Goal: Find specific page/section: Find specific page/section

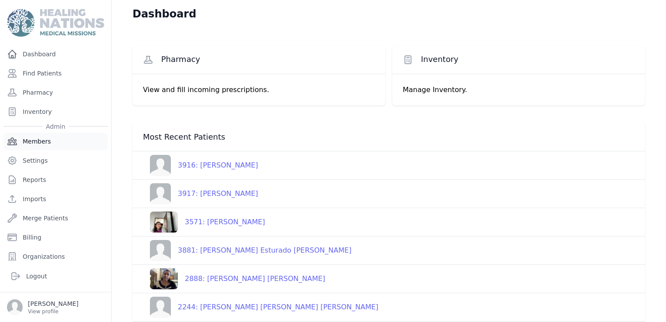
click at [39, 147] on link "Members" at bounding box center [55, 141] width 104 height 17
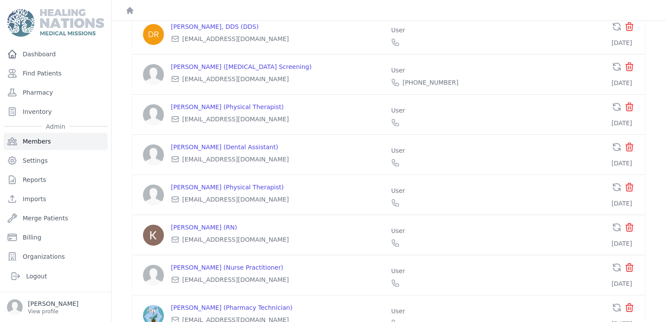
scroll to position [3656, 0]
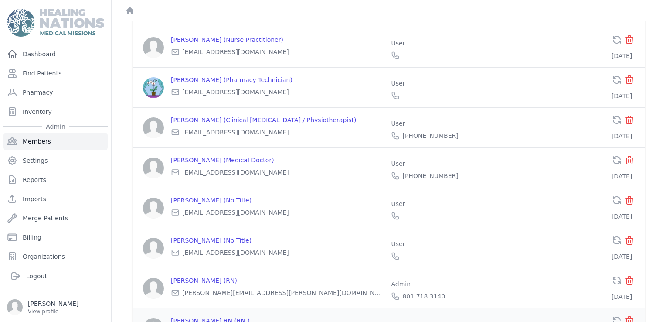
click at [612, 315] on icon "button" at bounding box center [617, 320] width 10 height 10
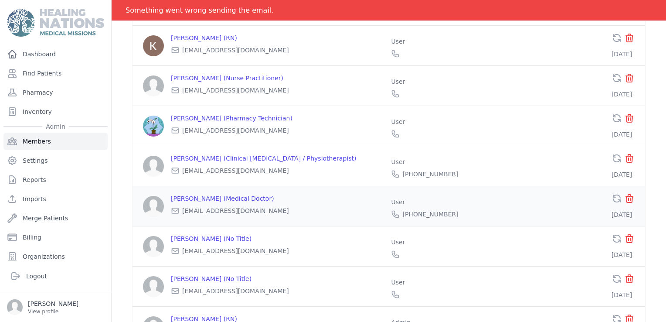
scroll to position [3677, 0]
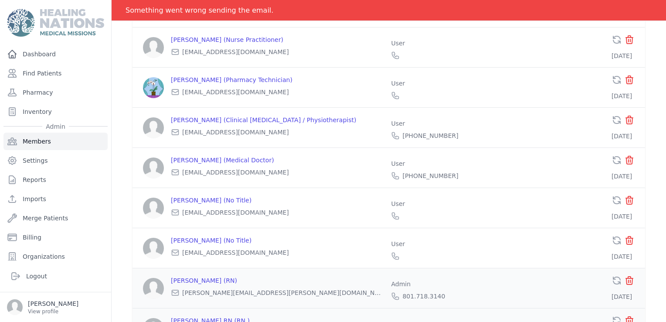
click at [614, 277] on icon "button" at bounding box center [617, 280] width 7 height 7
click at [612, 315] on icon "button" at bounding box center [617, 320] width 10 height 10
click at [54, 73] on link "Find Patients" at bounding box center [55, 73] width 104 height 17
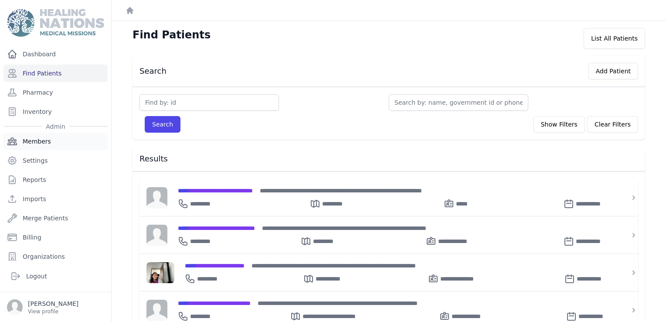
click at [36, 138] on link "Members" at bounding box center [55, 141] width 104 height 17
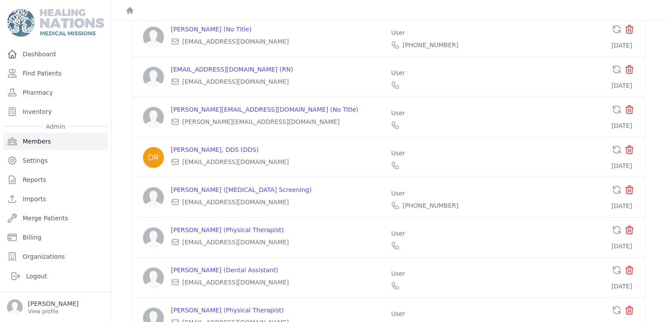
scroll to position [3656, 0]
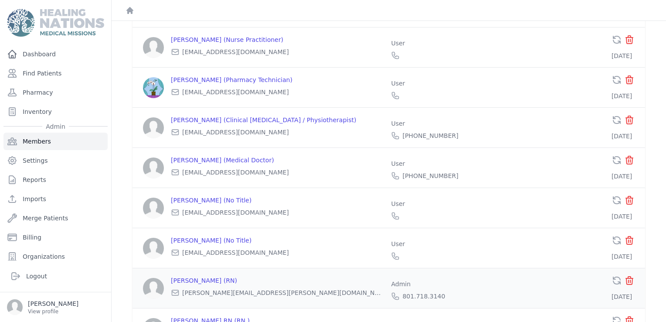
click at [612, 275] on icon "button" at bounding box center [617, 280] width 10 height 10
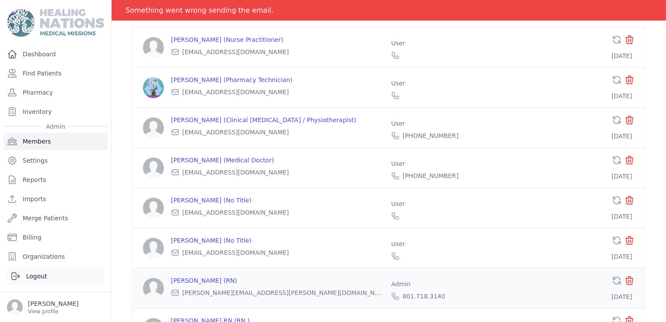
click at [32, 282] on link "Logout" at bounding box center [55, 275] width 97 height 17
